Goal: Task Accomplishment & Management: Manage account settings

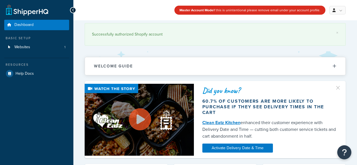
click at [54, 47] on link "Websites 1" at bounding box center [36, 47] width 65 height 10
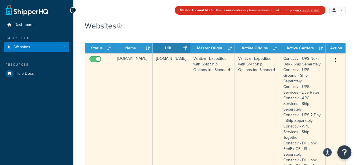
click at [336, 58] on icon "button" at bounding box center [335, 60] width 1 height 4
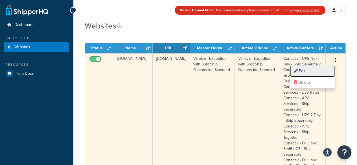
click at [311, 68] on link "Edit" at bounding box center [312, 72] width 45 height 12
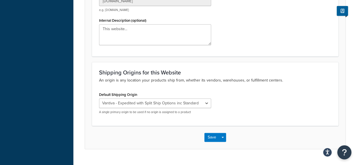
scroll to position [153, 0]
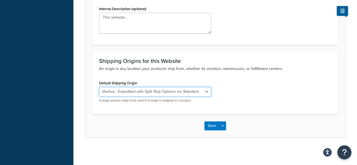
click at [177, 93] on select "El Famoso Artist Endeavor (OG) Graphik Dimensions Artivise Printful [PERSON_NAM…" at bounding box center [155, 92] width 112 height 10
select select "68760"
click at [99, 87] on select "El Famoso Artist Endeavor (OG) Graphik Dimensions Artivise Printful [PERSON_NAM…" at bounding box center [155, 92] width 112 height 10
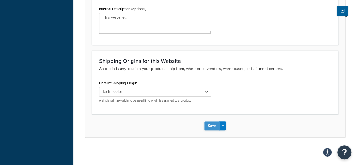
click at [212, 127] on button "Save" at bounding box center [212, 125] width 15 height 9
